Goal: Task Accomplishment & Management: Complete application form

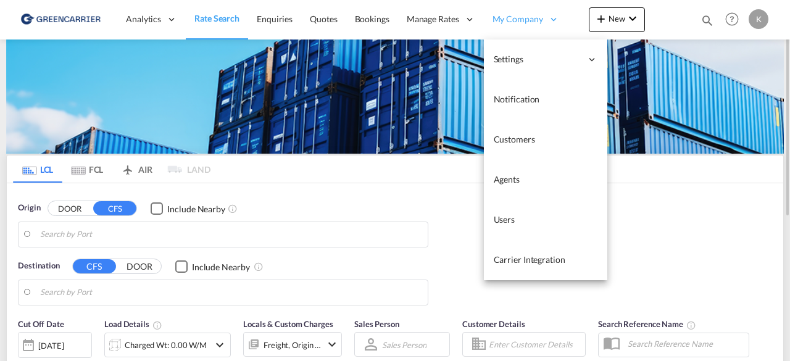
type input "DK-6760, Bæk, [GEOGRAPHIC_DATA], [GEOGRAPHIC_DATA], [GEOGRAPHIC_DATA], [GEOGRAP…"
type input "Sohar, OMSOH"
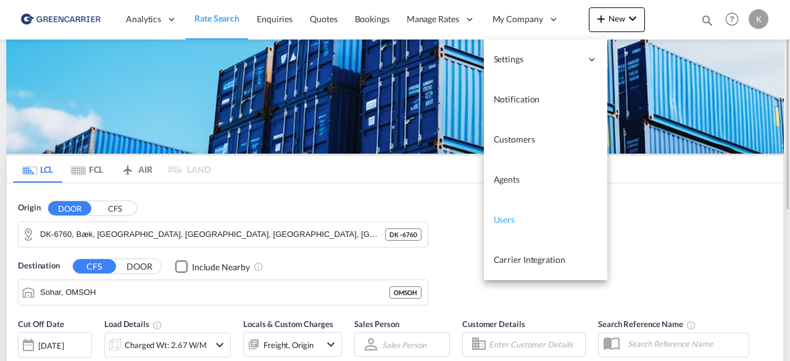
click at [507, 221] on span "Users" at bounding box center [505, 219] width 22 height 10
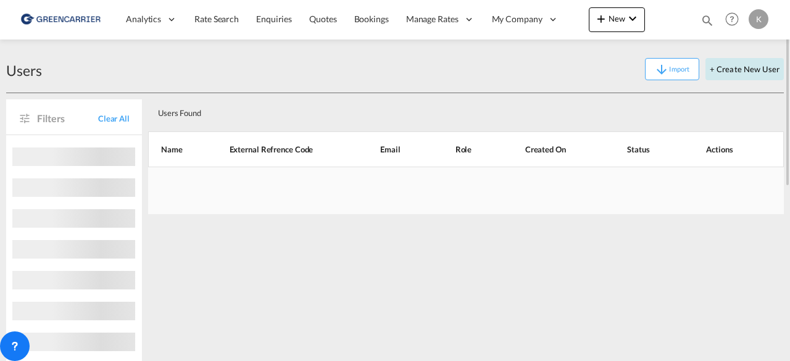
click at [742, 72] on button "+ Create New User" at bounding box center [744, 69] width 78 height 22
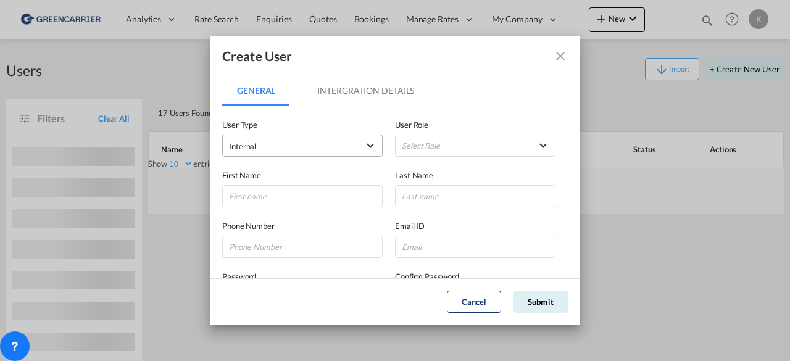
click at [278, 145] on span "Internal" at bounding box center [294, 146] width 130 height 12
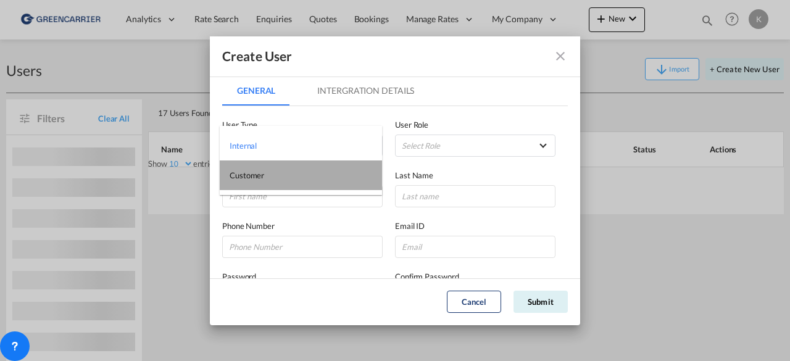
click at [276, 180] on md-option "Customer" at bounding box center [301, 175] width 162 height 30
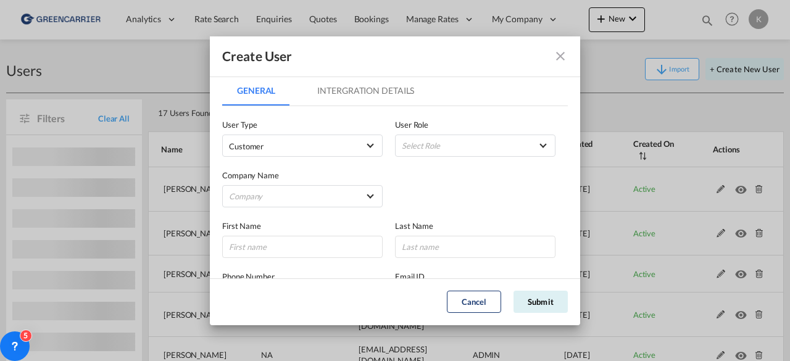
click at [30, 193] on div "Create User General Intergration Details General Intergration Details User Type…" at bounding box center [395, 180] width 790 height 361
click at [252, 201] on md-select "Company" at bounding box center [302, 196] width 160 height 22
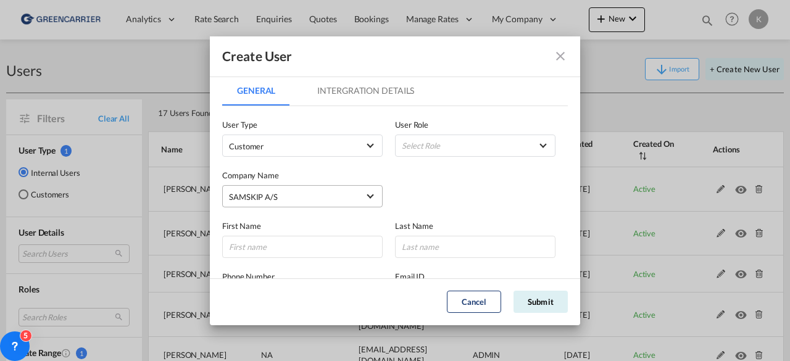
type md-option "98266320-d339-11ef-84dc-d7b497b54dcd"
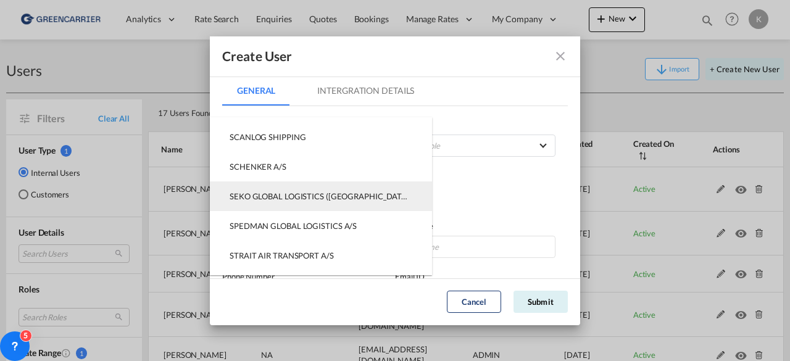
type md-option "11c8fb10-d33a-11ef-9b1c-5dcd0597fdb0"
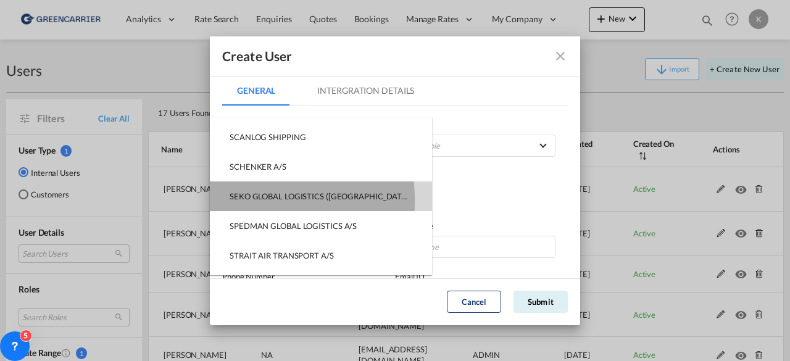
click at [252, 201] on div "SEKO GLOBAL LOGISTICS ([GEOGRAPHIC_DATA]) APS" at bounding box center [321, 196] width 183 height 11
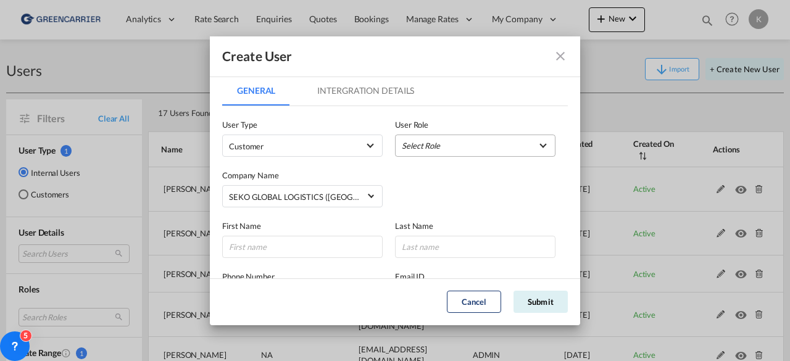
click at [452, 143] on md-select "Select Role BCO GLOBAL GCC Customers FCL USER_DEFINED GCC Customers LCL USER_DE…" at bounding box center [475, 146] width 160 height 22
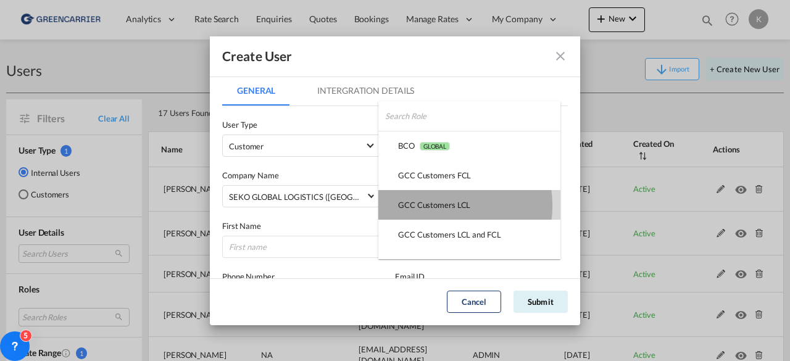
click at [447, 205] on div "GCC Customers LCL USER_DEFINED" at bounding box center [434, 204] width 72 height 11
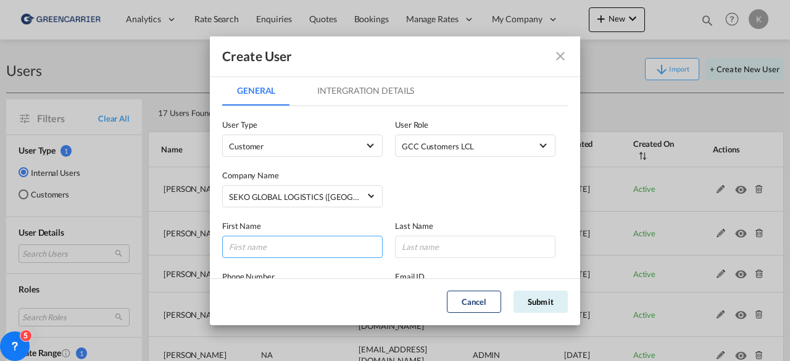
click at [270, 236] on input "GeneralIntergration Details ..." at bounding box center [302, 247] width 160 height 22
type input "[PERSON_NAME]"
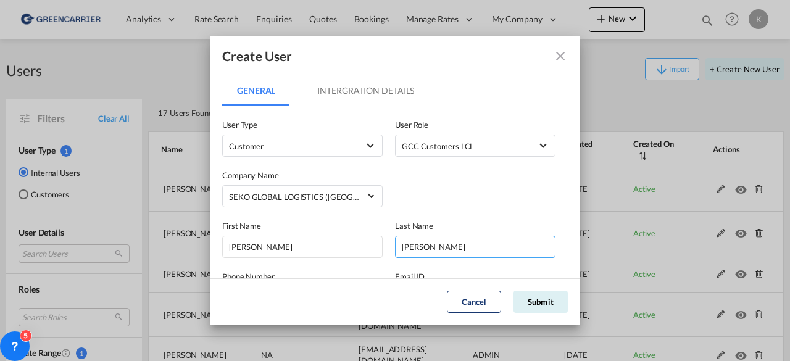
type input "[PERSON_NAME]"
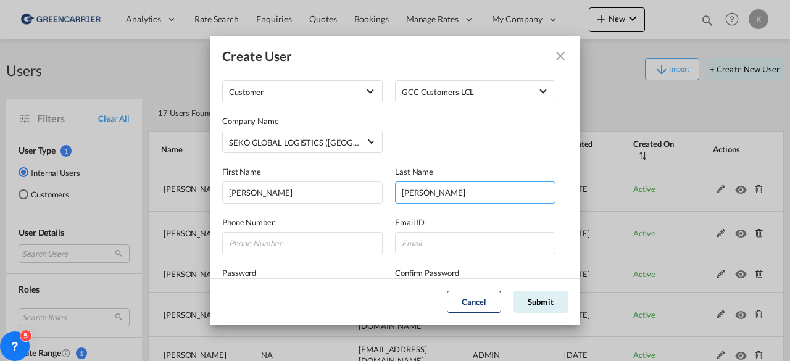
scroll to position [54, 0]
click at [436, 241] on input "GeneralIntergration Details ..." at bounding box center [475, 244] width 160 height 22
paste input "[PERSON_NAME][EMAIL_ADDRESS][DOMAIN_NAME]"
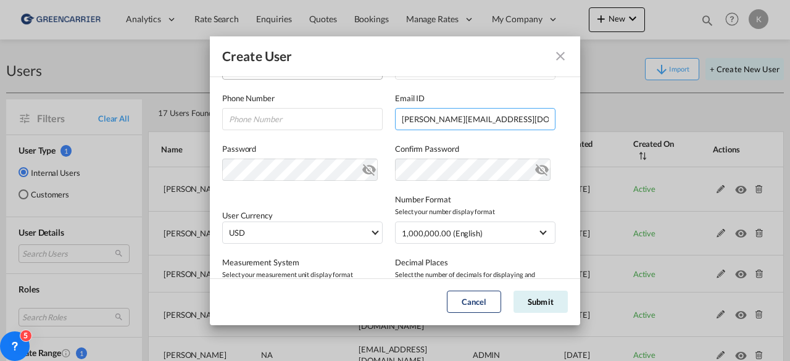
scroll to position [178, 0]
type input "[PERSON_NAME][EMAIL_ADDRESS][DOMAIN_NAME]"
click at [547, 302] on button "Submit" at bounding box center [540, 302] width 54 height 22
